Goal: Information Seeking & Learning: Learn about a topic

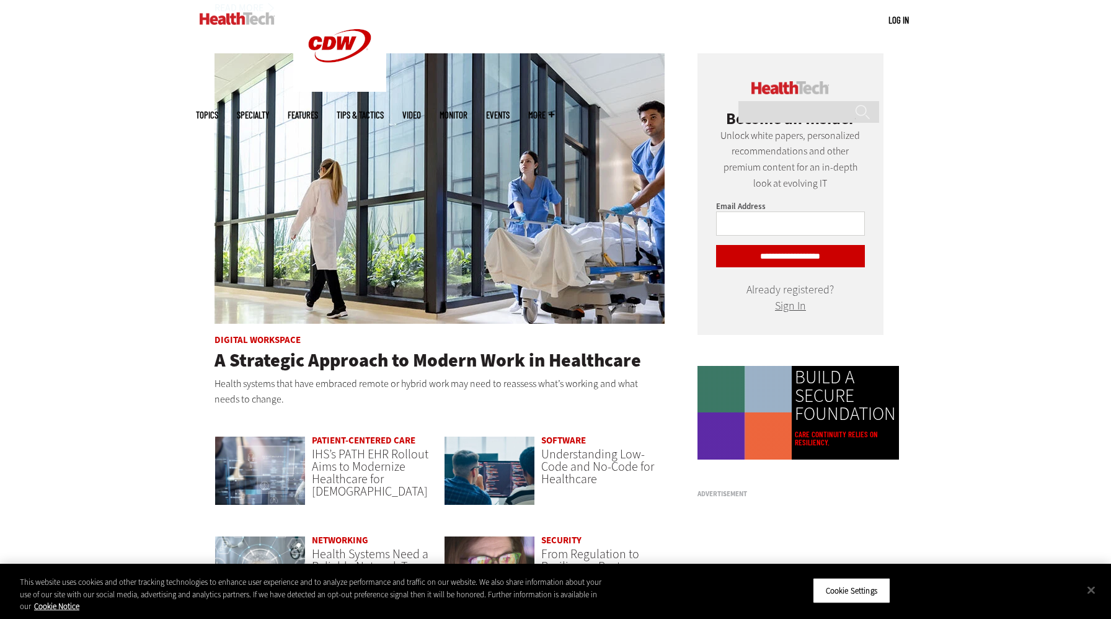
scroll to position [602, 0]
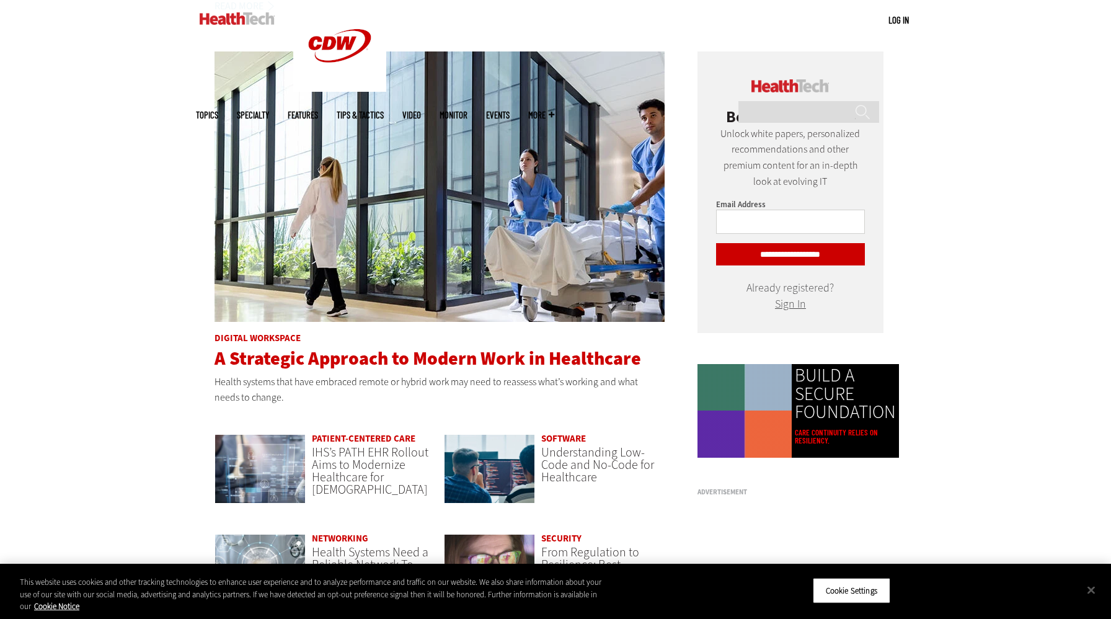
click at [533, 365] on span "A Strategic Approach to Modern Work in Healthcare" at bounding box center [428, 358] width 427 height 25
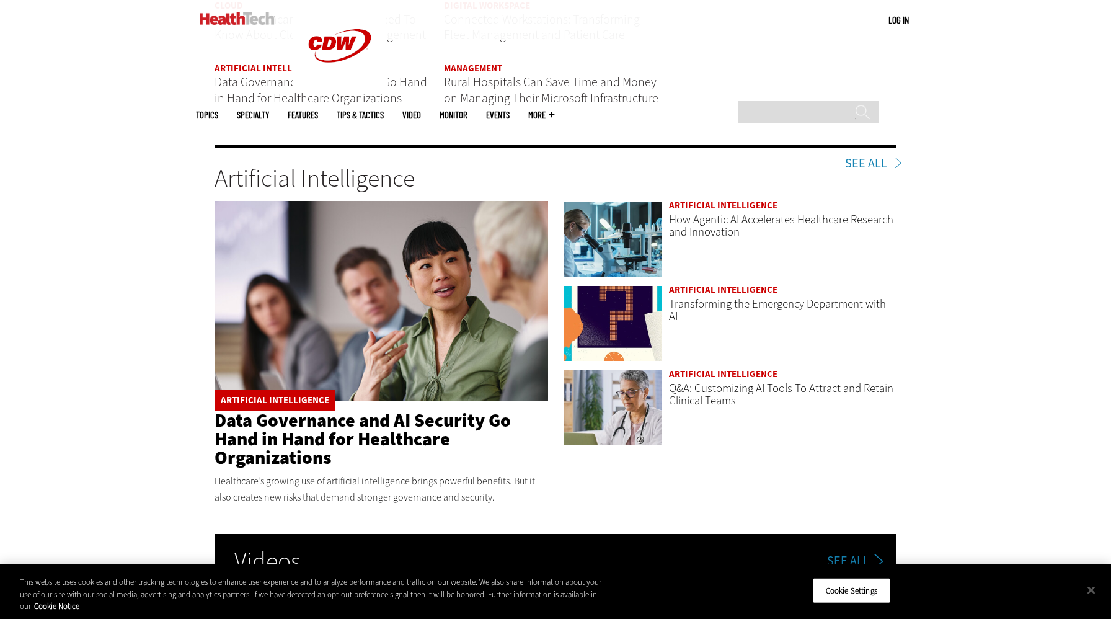
scroll to position [1794, 0]
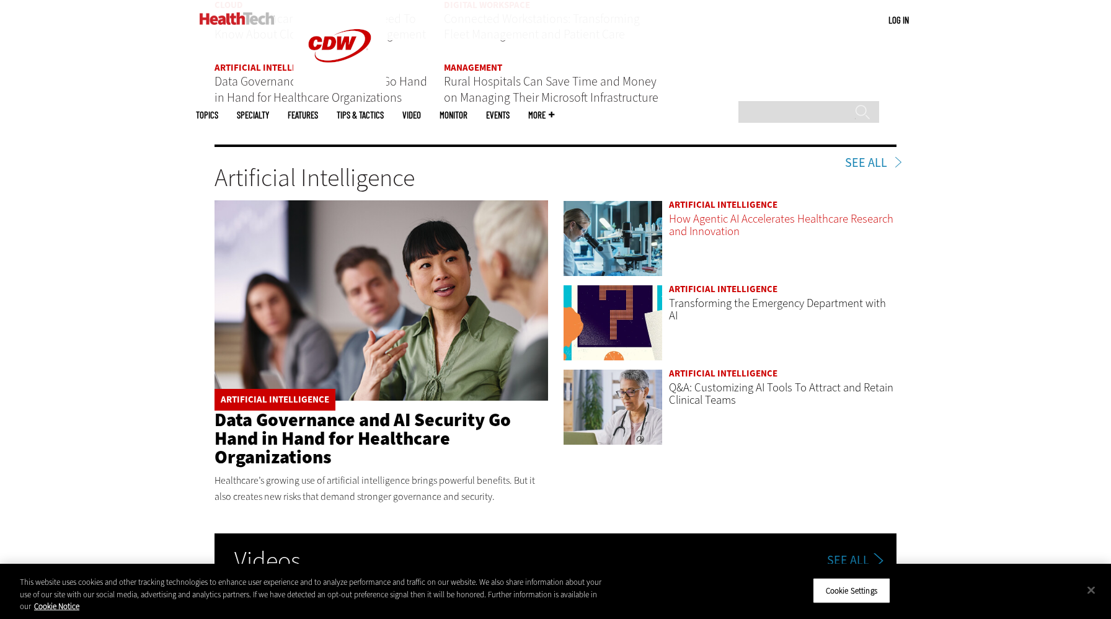
click at [730, 211] on link "How Agentic AI Accelerates Healthcare Research and Innovation" at bounding box center [781, 225] width 225 height 28
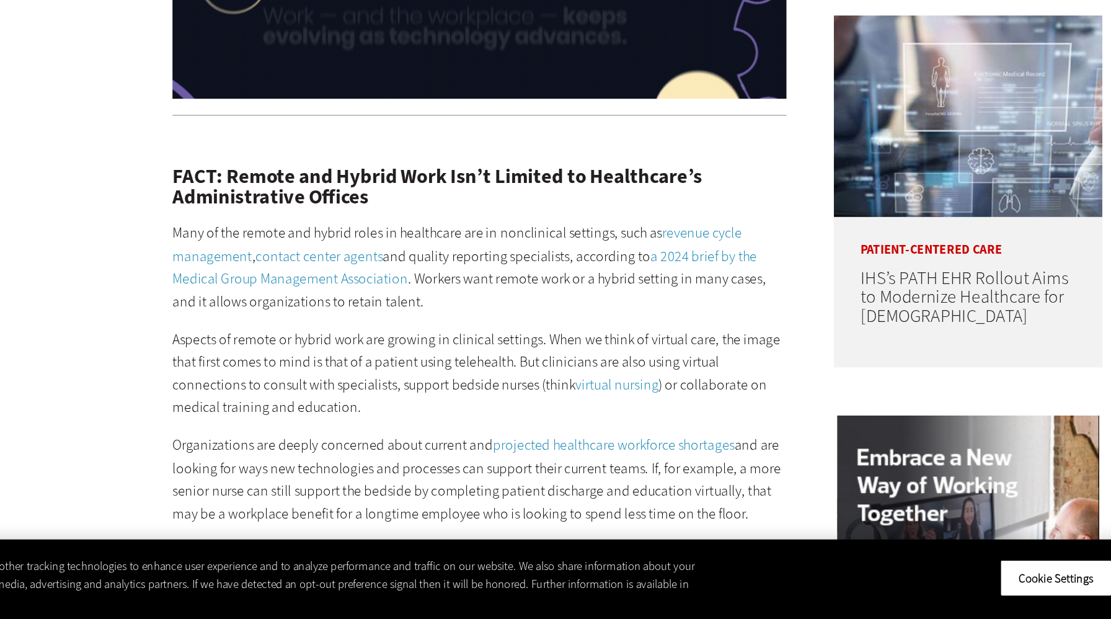
scroll to position [843, 0]
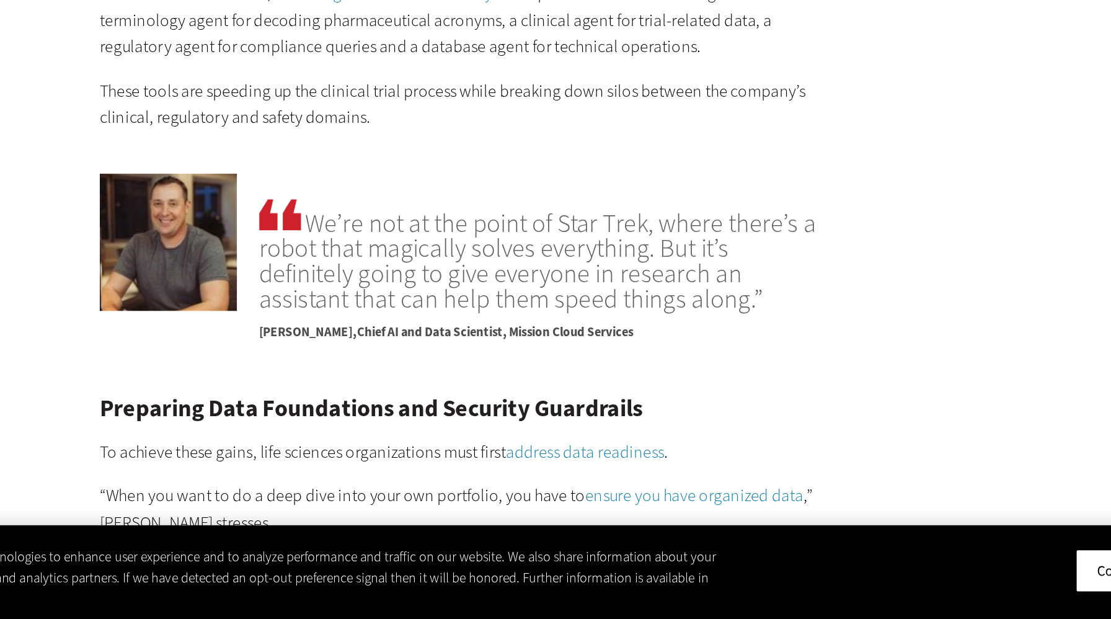
scroll to position [1902, 0]
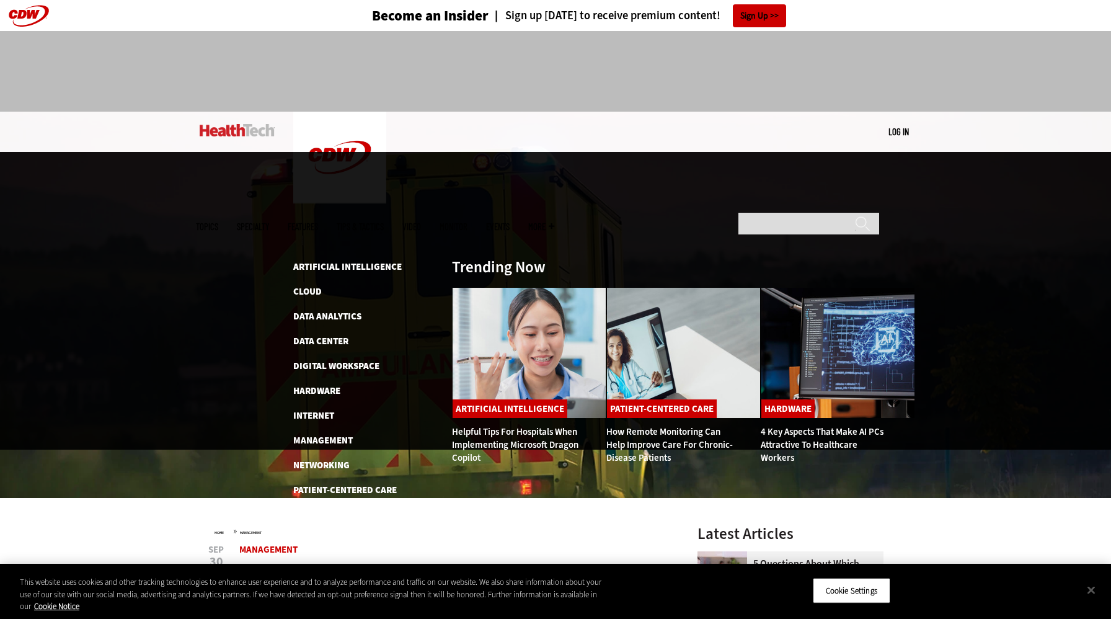
click at [240, 133] on img at bounding box center [237, 130] width 75 height 12
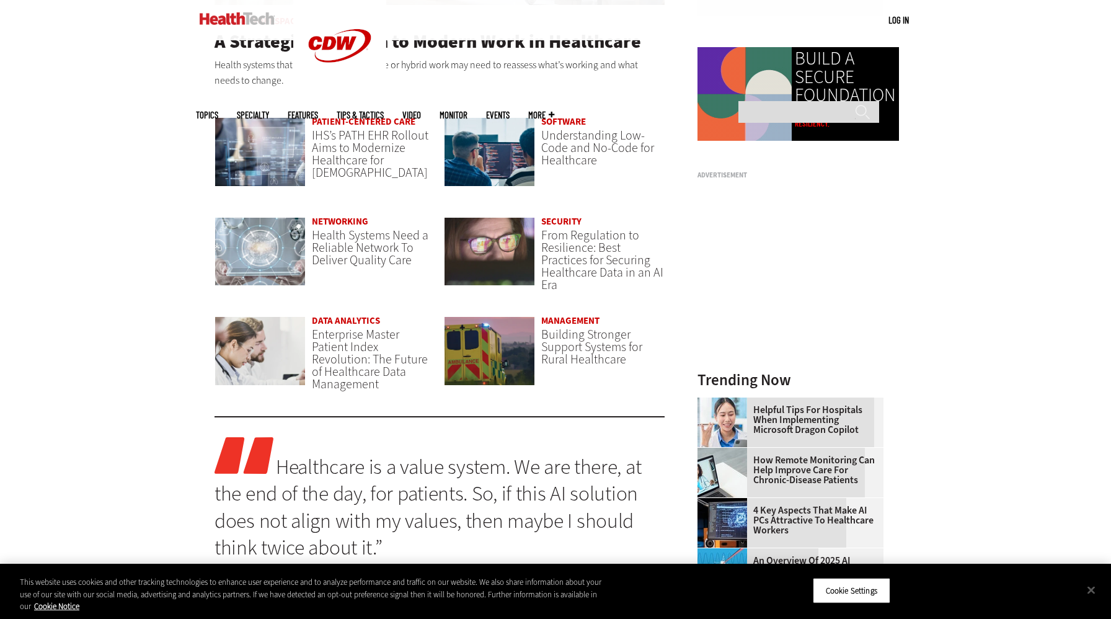
scroll to position [926, 0]
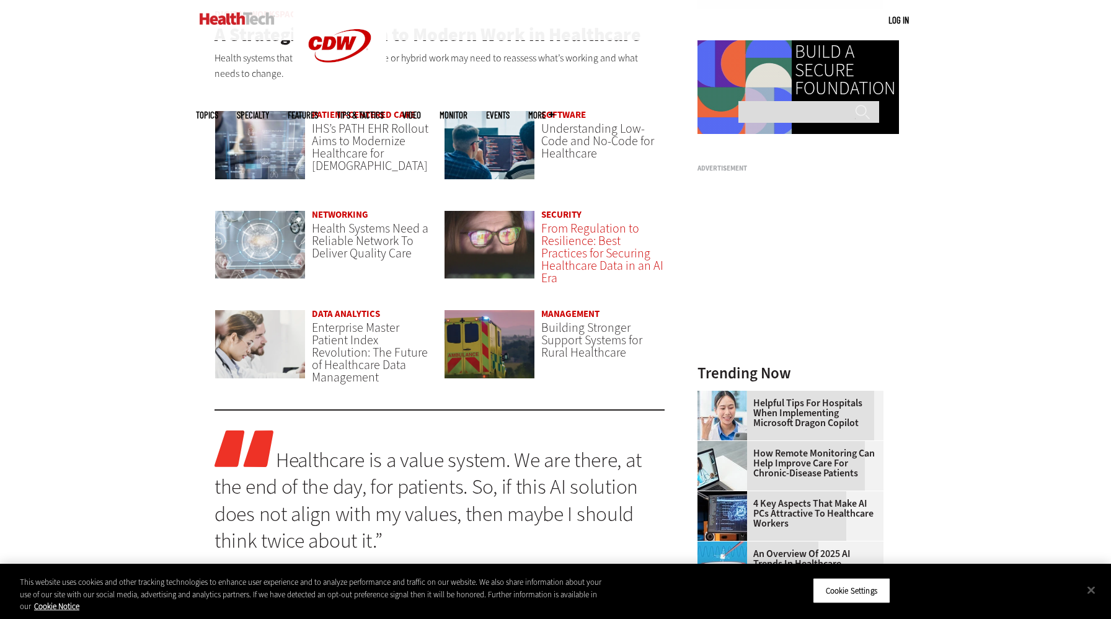
click at [607, 226] on span "From Regulation to Resilience: Best Practices for Securing Healthcare Data in a…" at bounding box center [602, 253] width 122 height 66
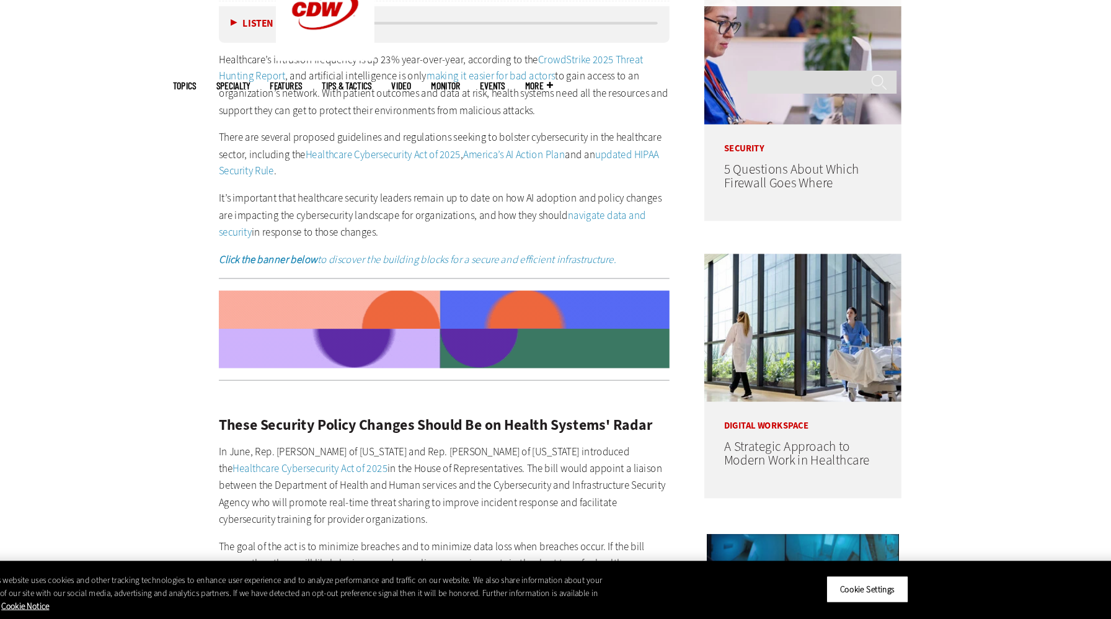
scroll to position [773, 0]
